Goal: Transaction & Acquisition: Purchase product/service

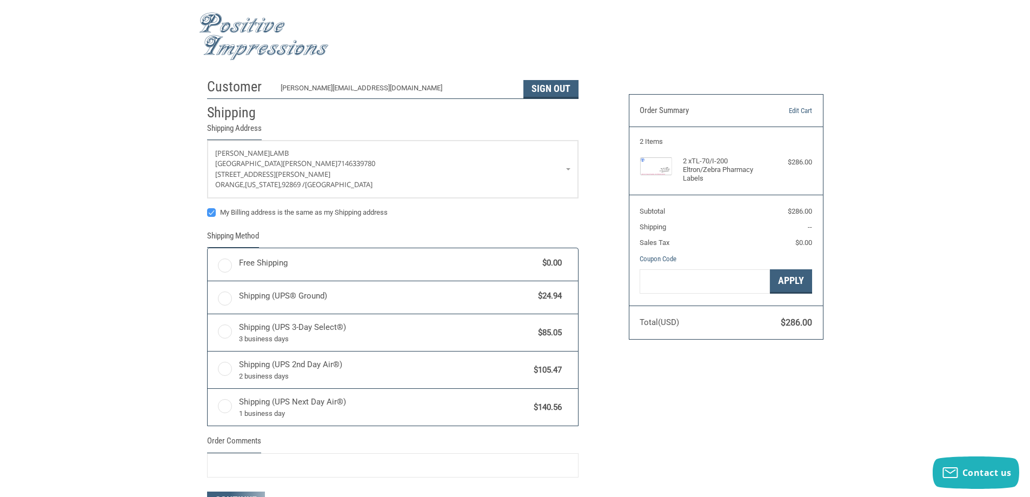
radio input "true"
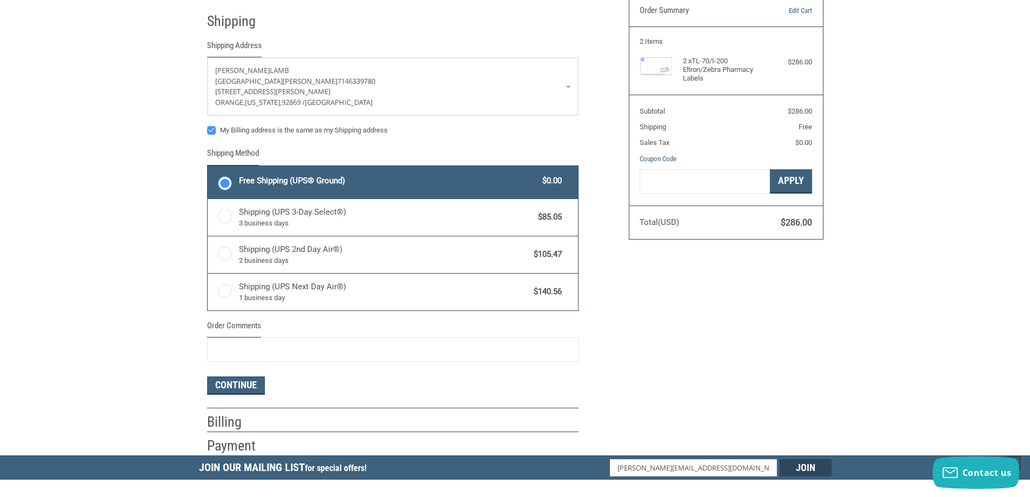
scroll to position [108, 0]
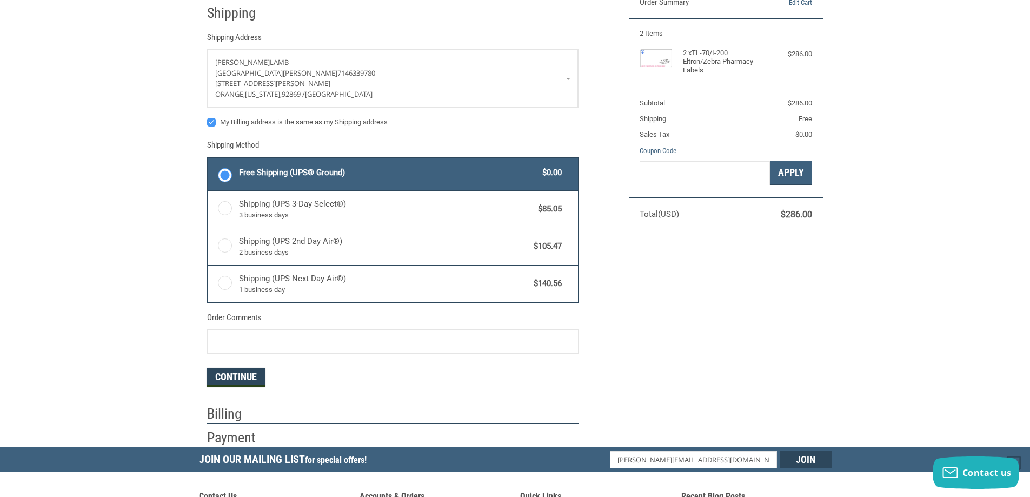
click at [253, 379] on button "Continue" at bounding box center [236, 377] width 58 height 18
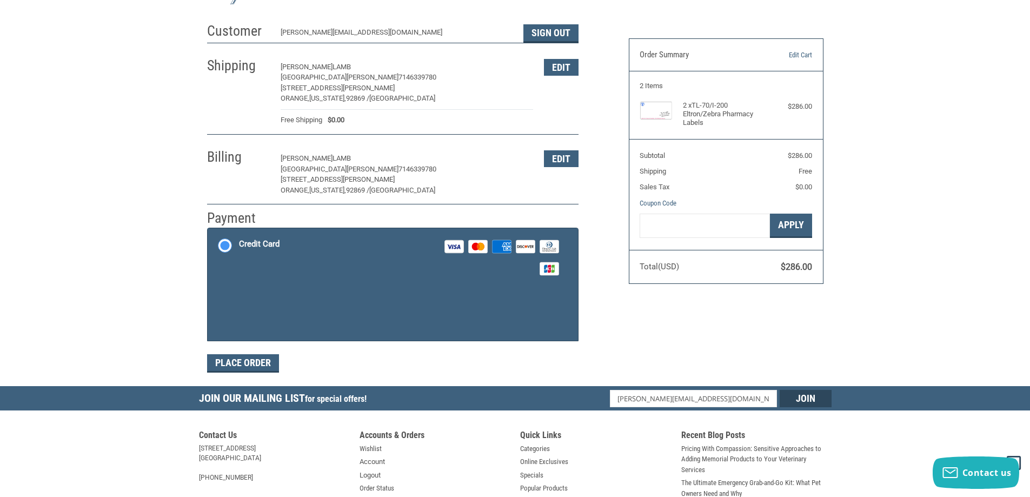
scroll to position [2, 0]
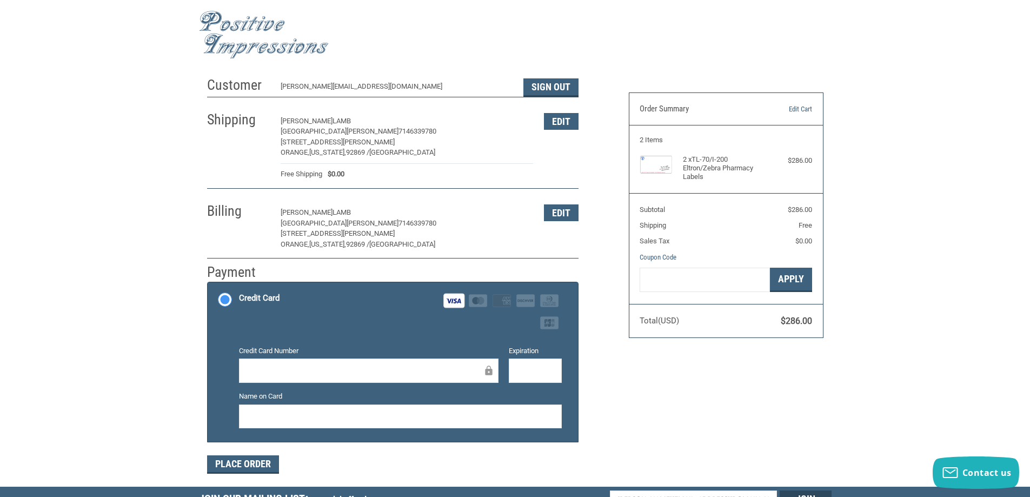
click at [536, 379] on div at bounding box center [535, 371] width 53 height 24
click at [109, 417] on div "Customer [PERSON_NAME][EMAIL_ADDRESS][DOMAIN_NAME] Sign Out Shipping [PERSON_NA…" at bounding box center [515, 278] width 1030 height 415
click at [227, 466] on button "Place Order" at bounding box center [243, 464] width 72 height 18
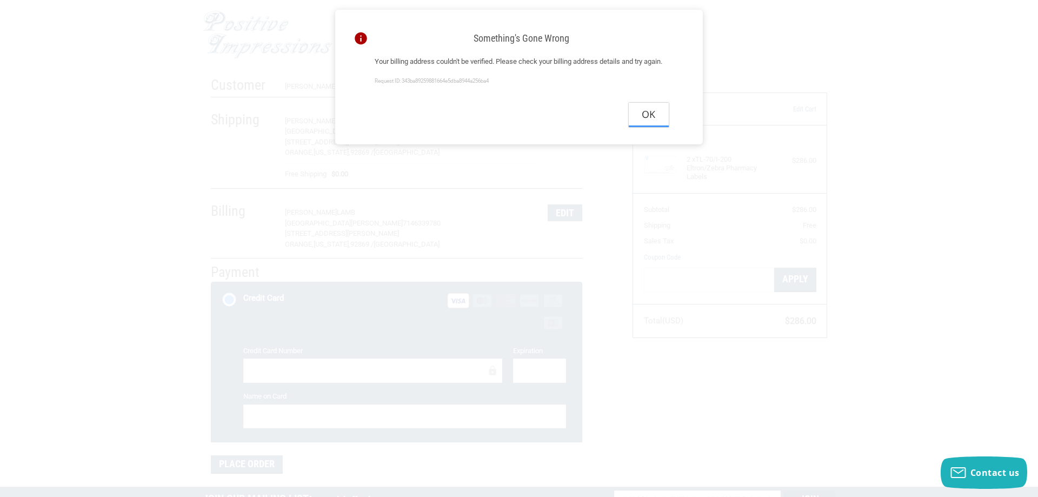
click at [646, 126] on button "Ok" at bounding box center [649, 115] width 40 height 24
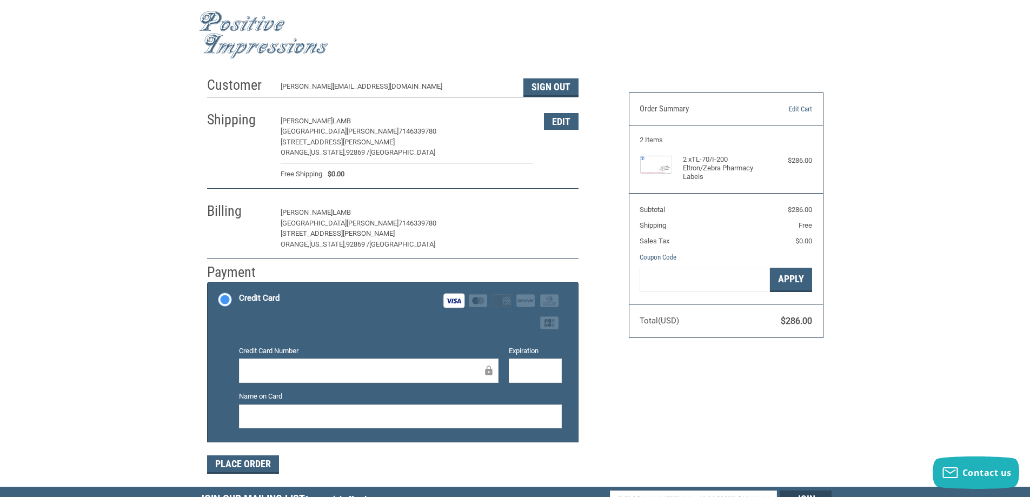
click at [553, 210] on button "Edit" at bounding box center [561, 212] width 35 height 17
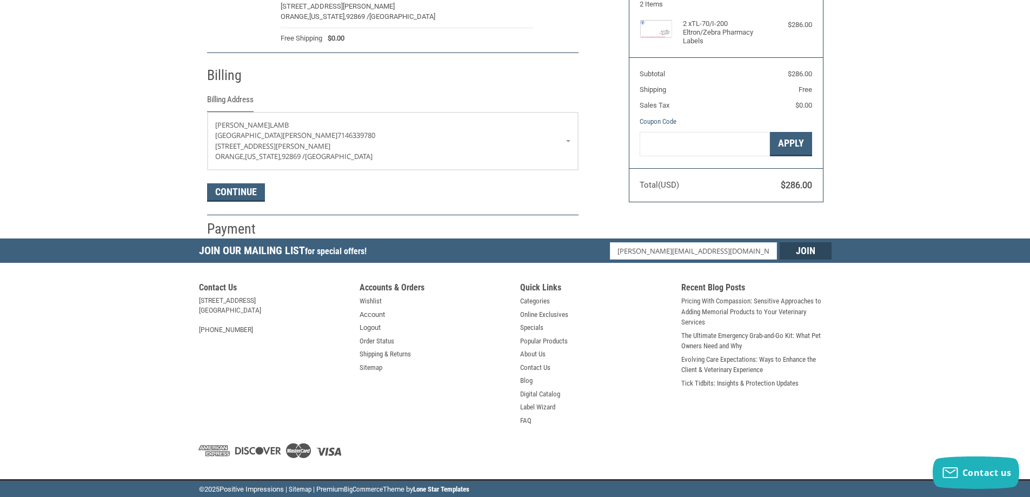
scroll to position [138, 0]
click at [569, 149] on p "[STREET_ADDRESS][PERSON_NAME]" at bounding box center [392, 146] width 355 height 11
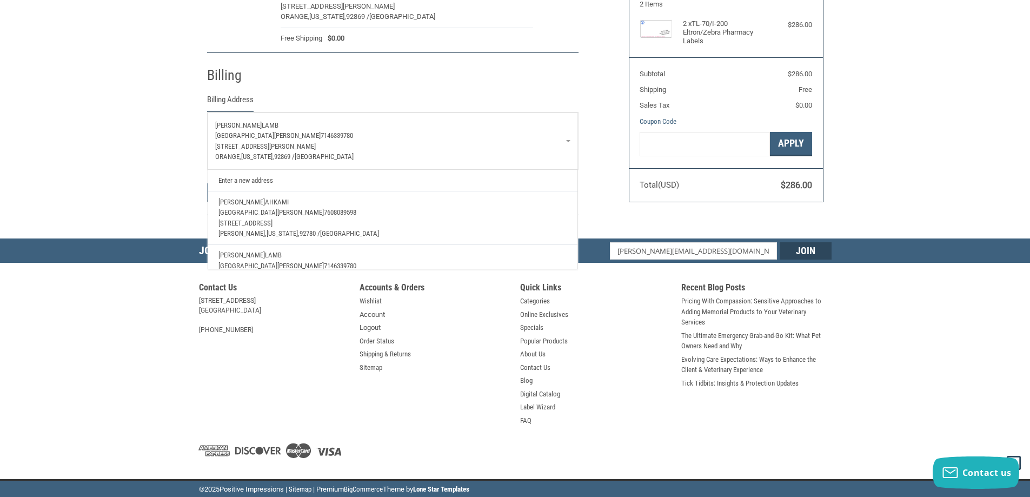
click at [241, 226] on span "[STREET_ADDRESS]" at bounding box center [245, 223] width 54 height 8
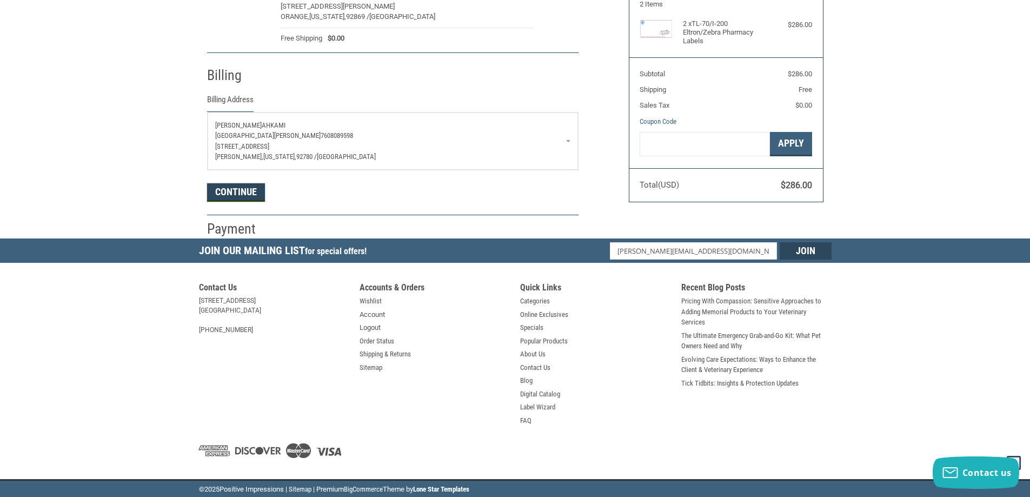
click at [226, 198] on button "Continue" at bounding box center [236, 192] width 58 height 18
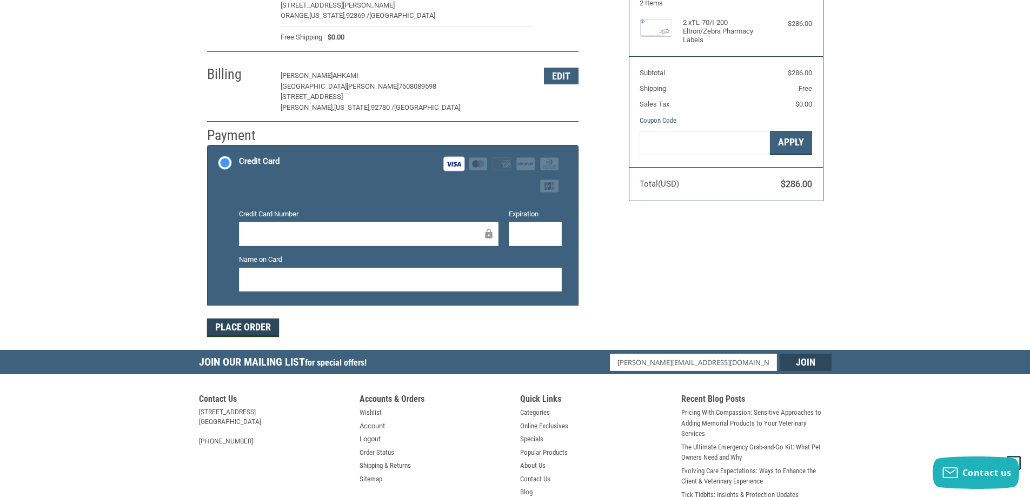
click at [227, 322] on button "Place Order" at bounding box center [243, 328] width 72 height 18
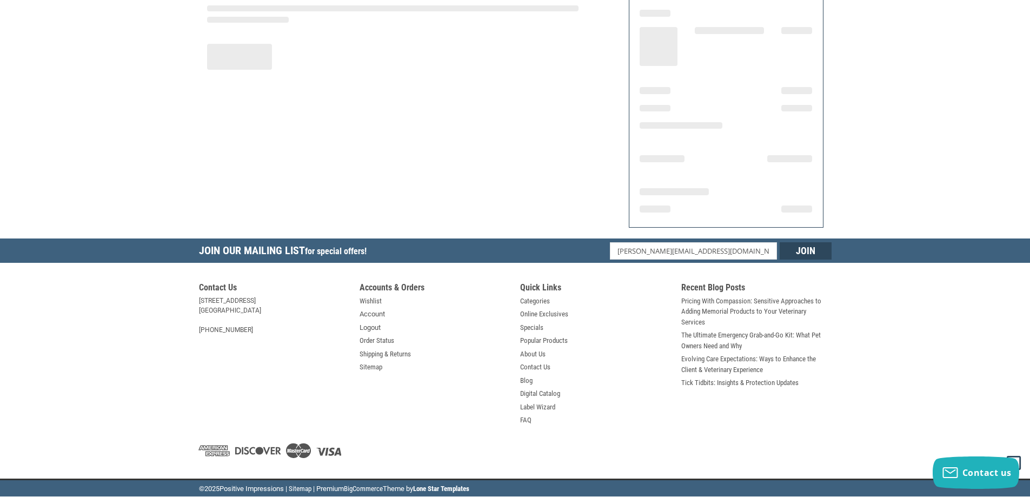
scroll to position [125, 0]
